Goal: Task Accomplishment & Management: Manage account settings

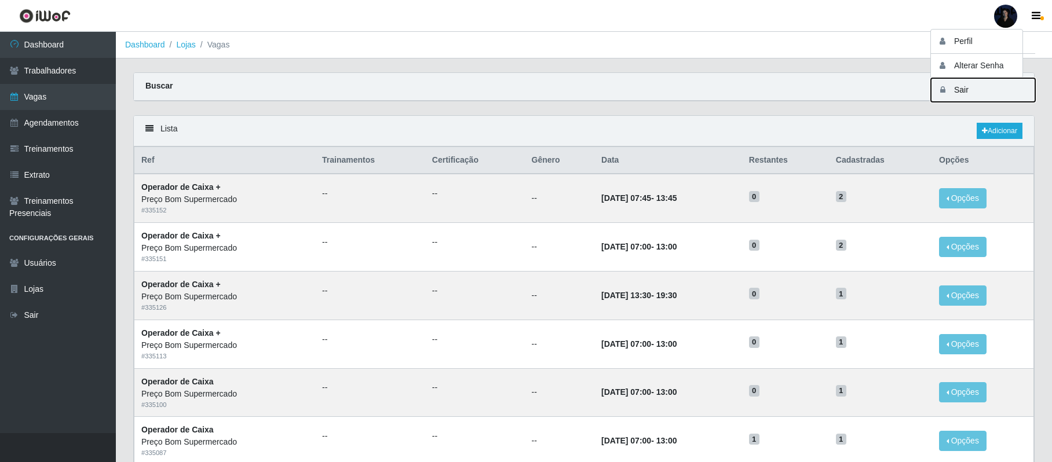
click at [980, 80] on button "Sair" at bounding box center [982, 90] width 104 height 24
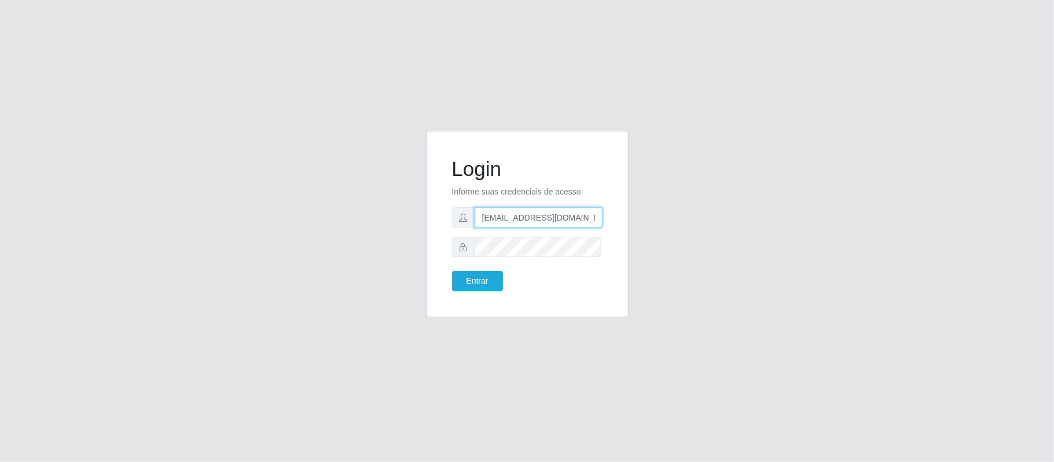
scroll to position [0, 25]
drag, startPoint x: 538, startPoint y: 218, endPoint x: 647, endPoint y: 209, distance: 109.2
click at [647, 209] on div "Login Informe suas credenciais de acesso [EMAIL_ADDRESS][DOMAIN_NAME] Entrar" at bounding box center [527, 231] width 660 height 200
type input "[EMAIL_ADDRESS][DOMAIN_NAME]"
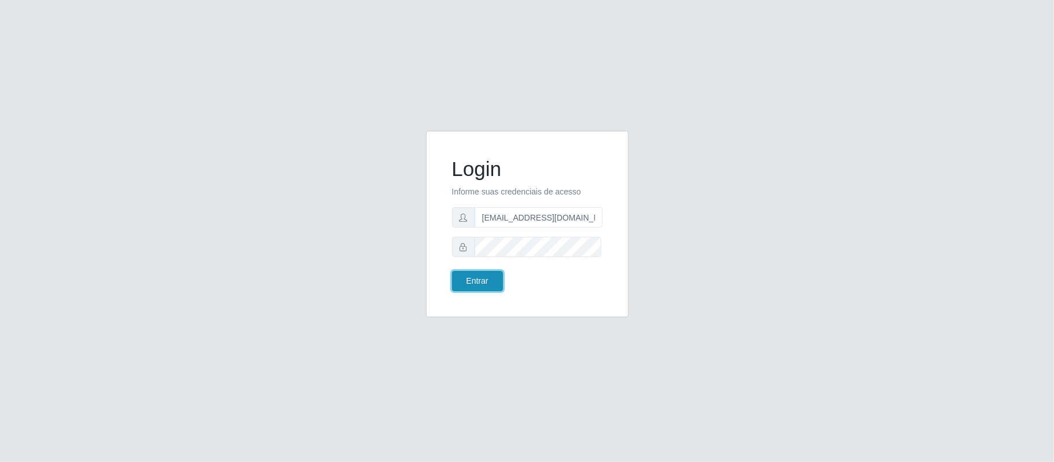
click at [474, 287] on button "Entrar" at bounding box center [477, 281] width 51 height 20
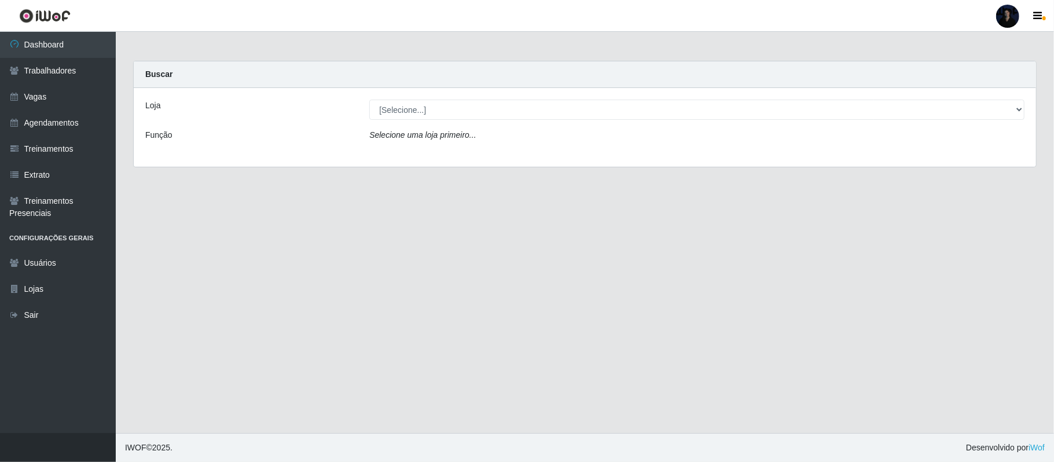
click at [1004, 17] on div at bounding box center [1007, 16] width 23 height 23
click at [72, 64] on link "Trabalhadores" at bounding box center [58, 71] width 116 height 26
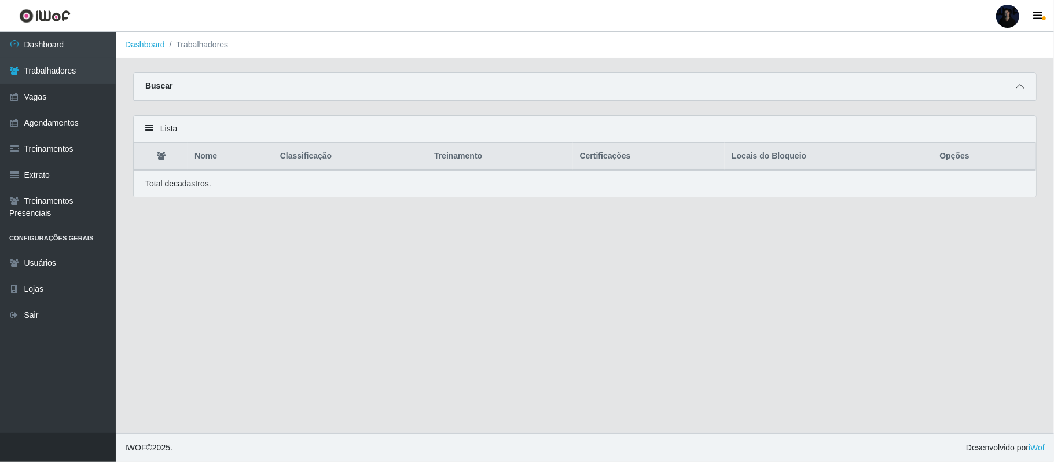
click at [1020, 86] on icon at bounding box center [1020, 86] width 8 height 8
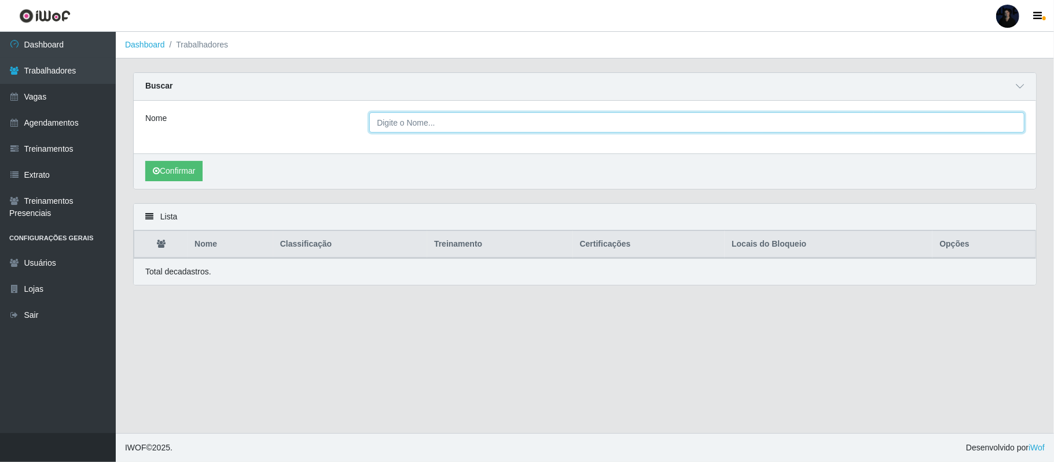
click at [556, 116] on input "Nome" at bounding box center [696, 122] width 655 height 20
paste input "Ozamir"
type input "Ozamir"
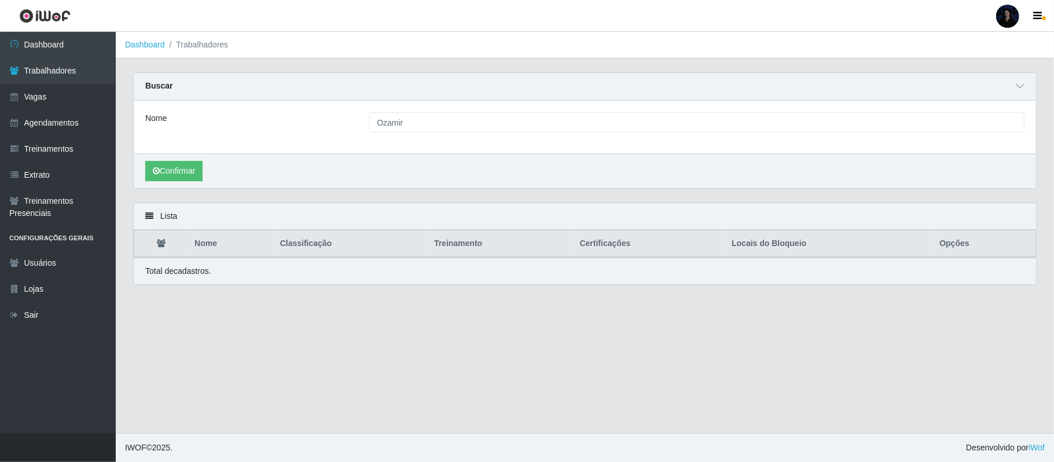
click at [186, 155] on div "Confirmar" at bounding box center [585, 170] width 903 height 35
click at [186, 160] on div "Confirmar" at bounding box center [585, 170] width 903 height 35
click at [185, 164] on button "Confirmar" at bounding box center [173, 171] width 57 height 20
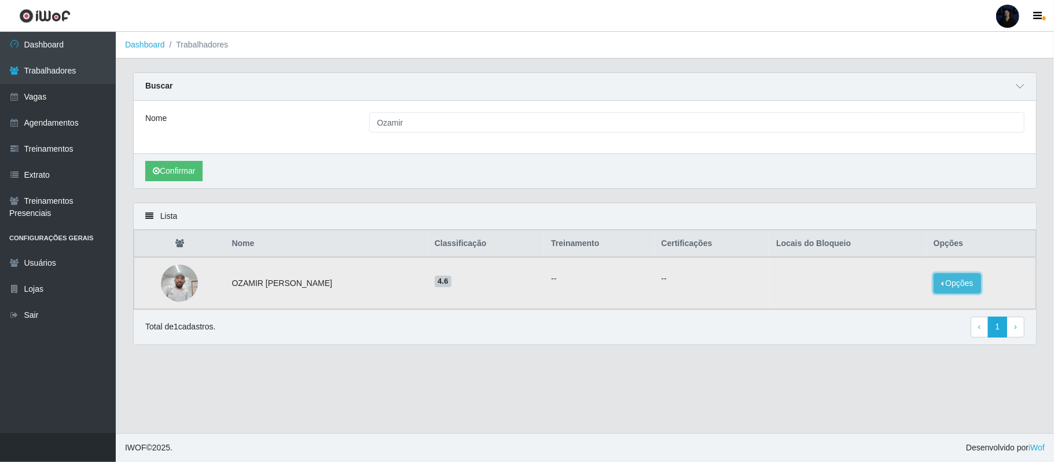
click at [957, 288] on button "Opções" at bounding box center [957, 283] width 47 height 20
click at [864, 299] on button "Bloquear - Loja" at bounding box center [884, 294] width 93 height 24
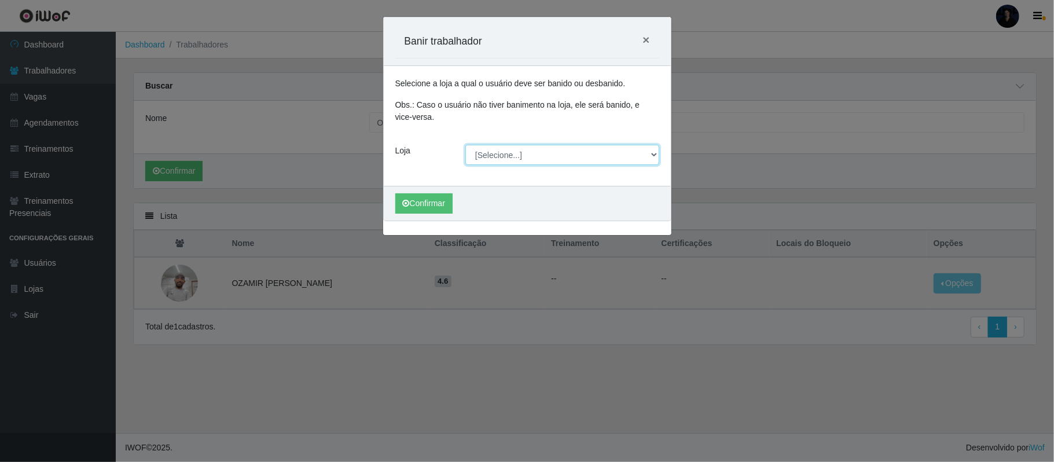
drag, startPoint x: 450, startPoint y: 148, endPoint x: 501, endPoint y: 151, distance: 51.0
click at [501, 149] on select "[Selecione...] Mar Vermelho - CEASA Mar Vermelho - Centro de Distribuição Mar V…" at bounding box center [563, 155] width 194 height 20
select select "474"
click at [466, 145] on select "[Selecione...] Mar Vermelho - CEASA Mar Vermelho - Centro de Distribuição Mar V…" at bounding box center [563, 155] width 194 height 20
click at [415, 203] on button "Confirmar" at bounding box center [423, 203] width 57 height 20
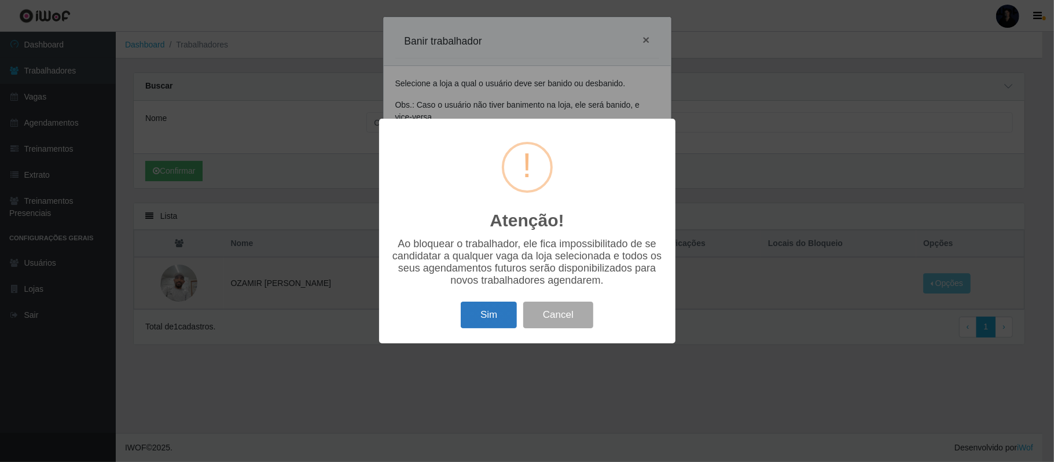
click at [488, 324] on button "Sim" at bounding box center [489, 315] width 56 height 27
